Goal: Browse casually

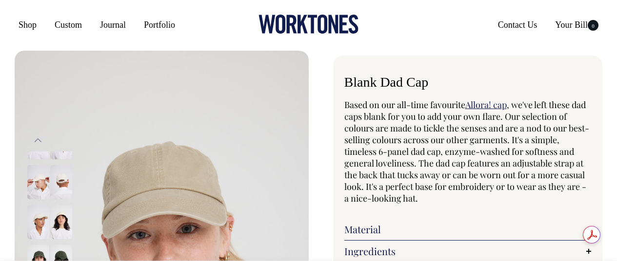
select select "Washed Khaki"
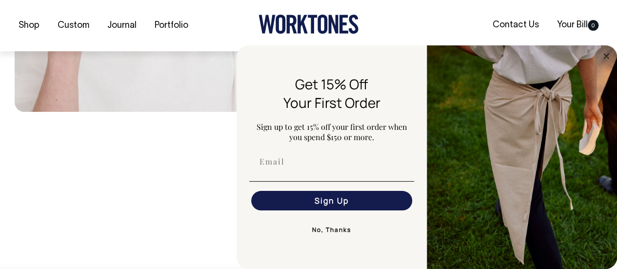
scroll to position [395, 0]
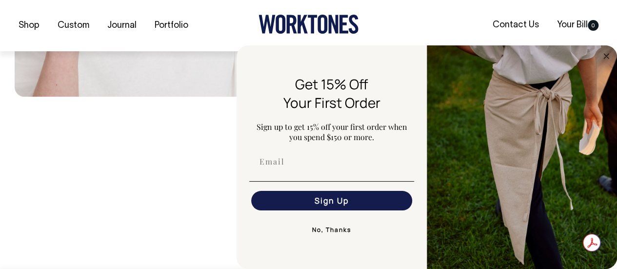
click at [327, 229] on button "No, Thanks" at bounding box center [331, 229] width 165 height 19
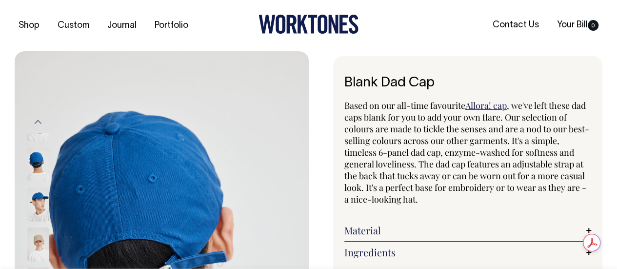
scroll to position [0, 0]
click at [484, 106] on link "Allora! cap" at bounding box center [485, 105] width 41 height 12
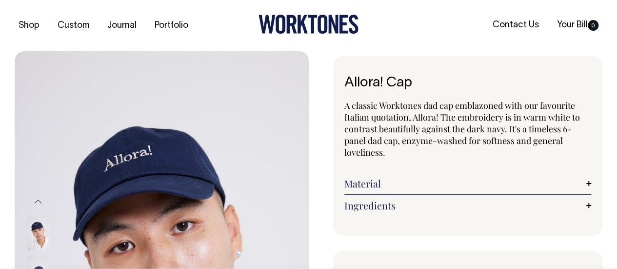
click at [375, 181] on link "Material" at bounding box center [467, 183] width 247 height 12
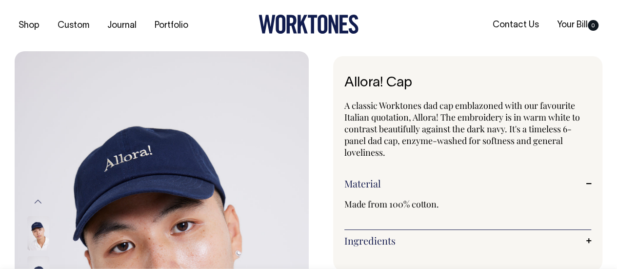
click at [370, 238] on link "Ingredients" at bounding box center [467, 240] width 247 height 12
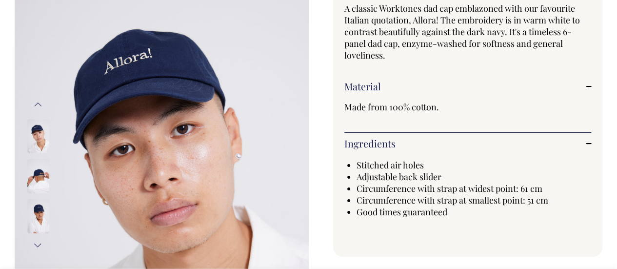
scroll to position [97, 0]
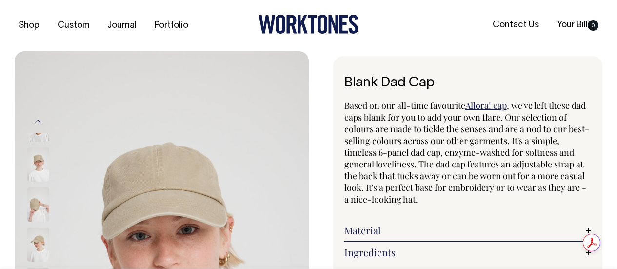
select select "Washed Khaki"
click at [173, 22] on link "Portfolio" at bounding box center [171, 26] width 41 height 16
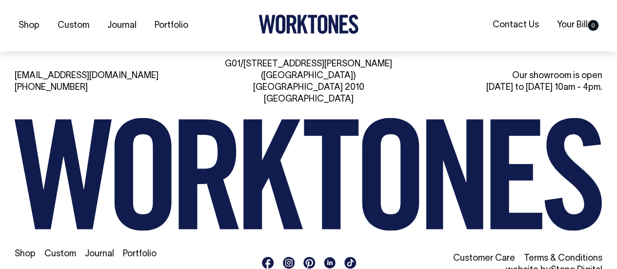
scroll to position [1488, 0]
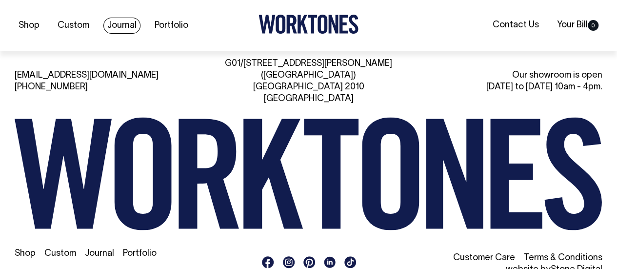
click at [111, 26] on link "Journal" at bounding box center [121, 26] width 37 height 16
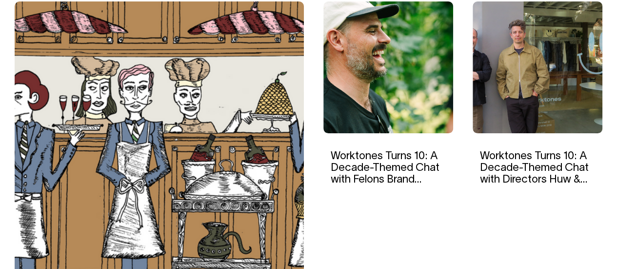
scroll to position [341, 0]
click at [508, 97] on img at bounding box center [537, 67] width 130 height 132
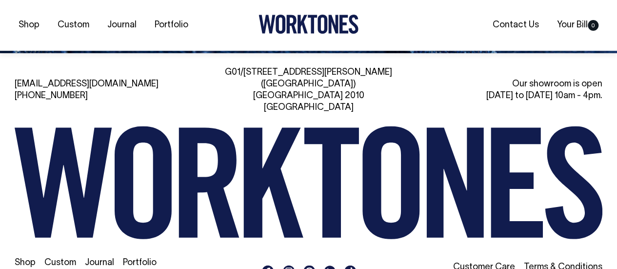
scroll to position [2148, 0]
